Goal: Task Accomplishment & Management: Manage account settings

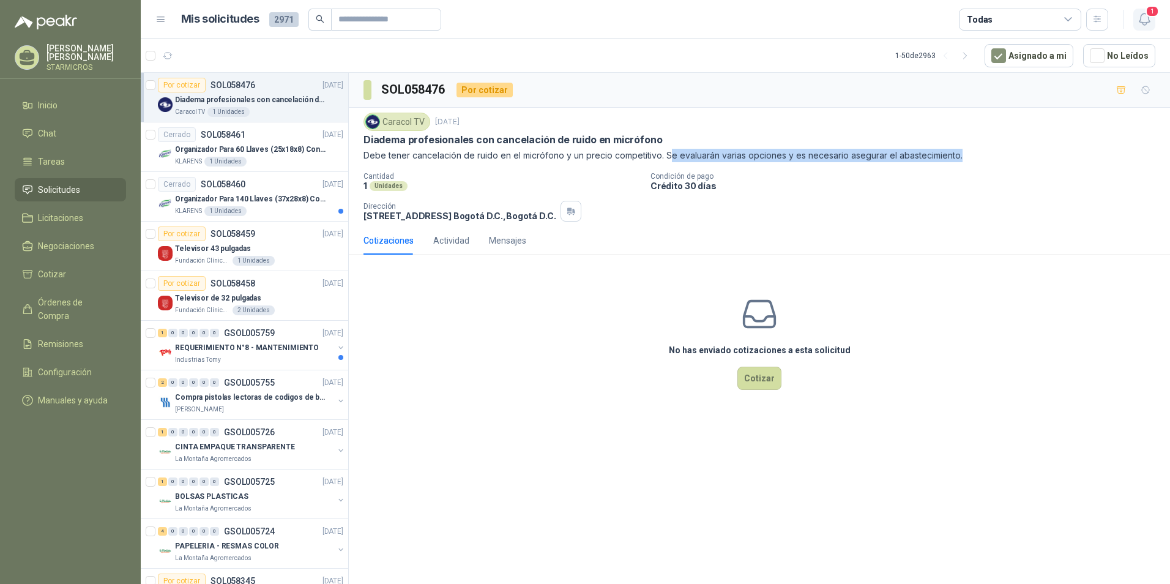
click at [1137, 17] on icon "button" at bounding box center [1144, 19] width 15 height 15
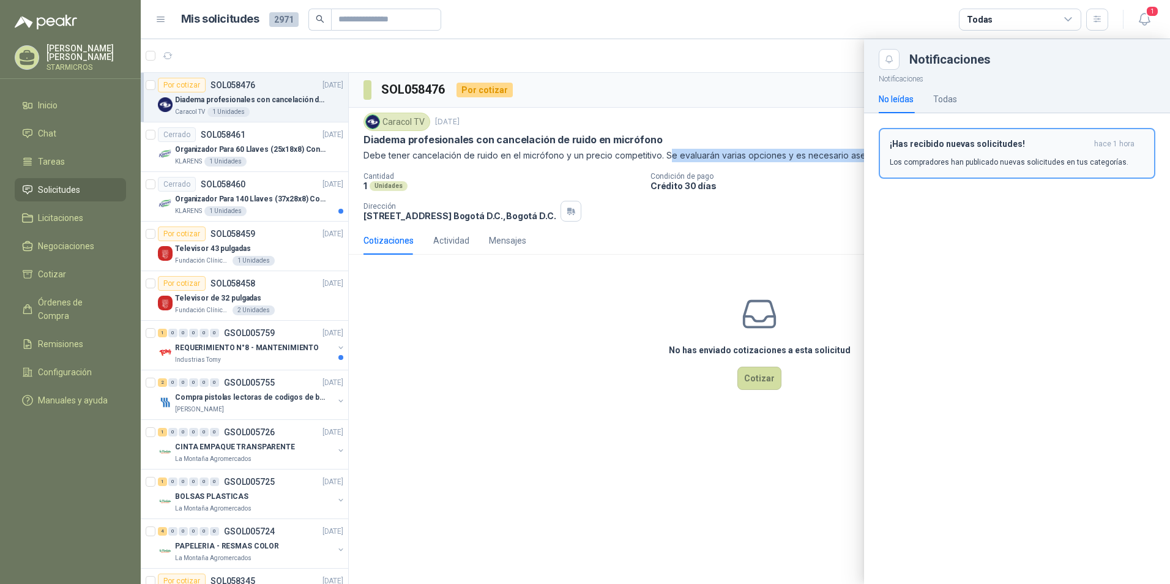
click at [979, 159] on p "Los compradores han publicado nuevas solicitudes en tus categorías." at bounding box center [1009, 162] width 239 height 11
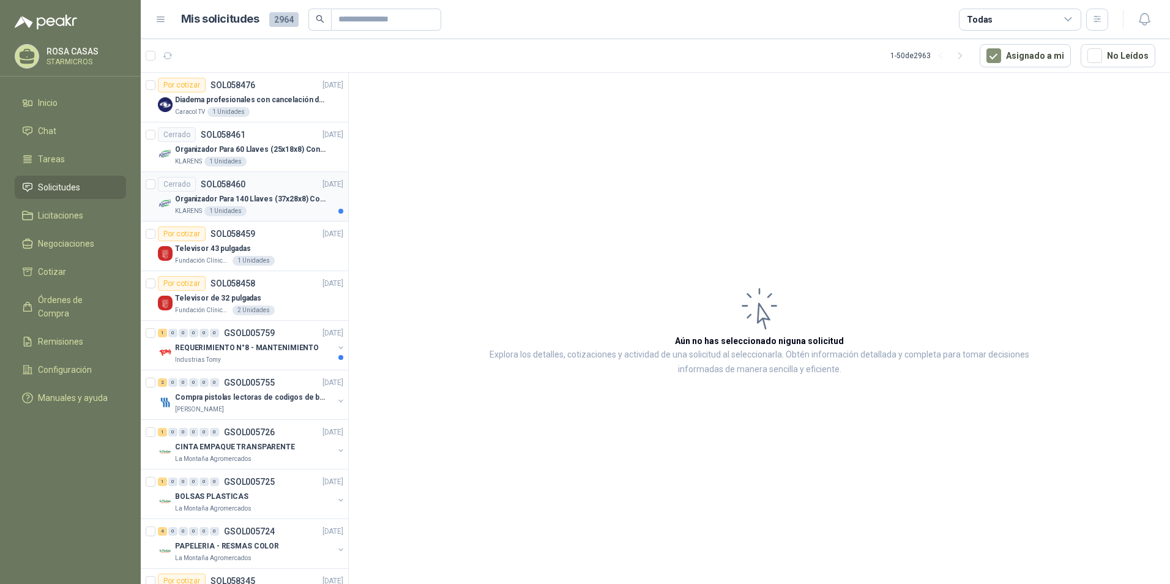
click at [309, 211] on div "KLARENS 1 Unidades" at bounding box center [259, 211] width 168 height 10
